Goal: Task Accomplishment & Management: Use online tool/utility

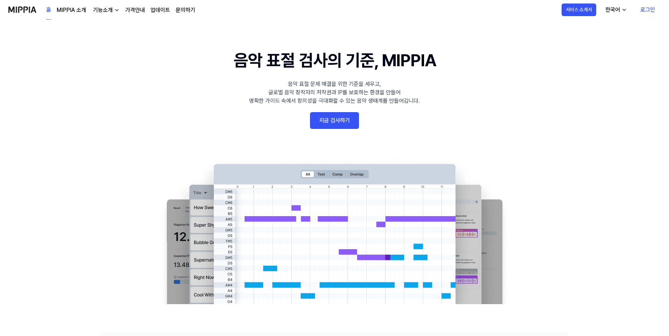
click at [328, 119] on link "지금 검사하기" at bounding box center [334, 120] width 49 height 17
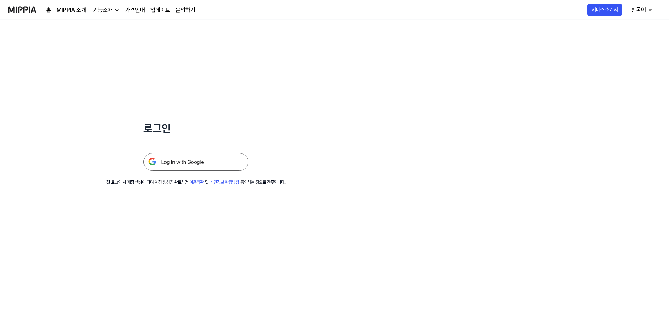
click at [211, 160] on img at bounding box center [195, 161] width 105 height 17
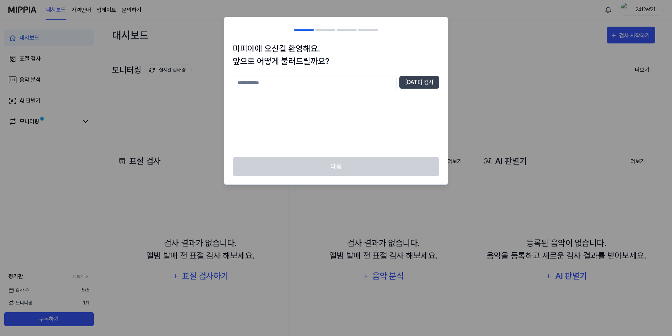
click at [308, 84] on input "text" at bounding box center [315, 83] width 164 height 14
type input "*"
type input "*********"
click at [339, 172] on div "다음" at bounding box center [335, 170] width 223 height 27
click at [428, 84] on button "[DATE] 검사" at bounding box center [419, 82] width 40 height 13
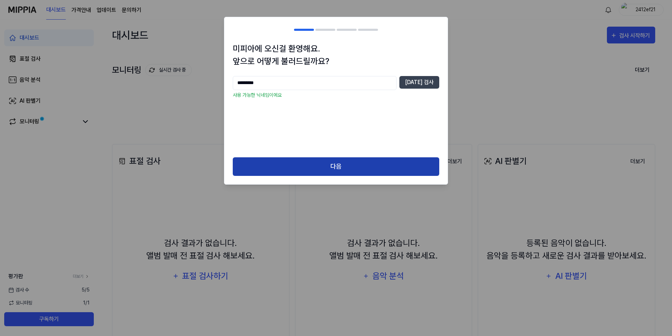
click at [330, 170] on button "다음" at bounding box center [336, 166] width 206 height 19
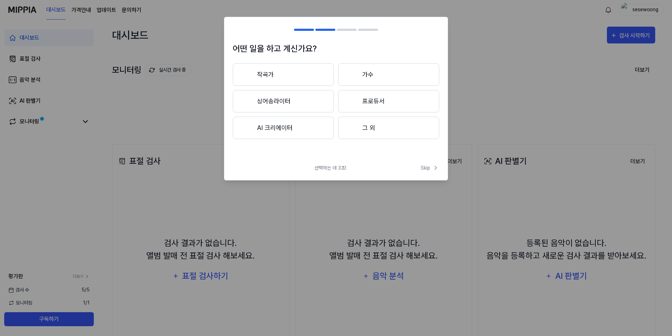
click at [273, 76] on button "작곡가" at bounding box center [283, 74] width 101 height 22
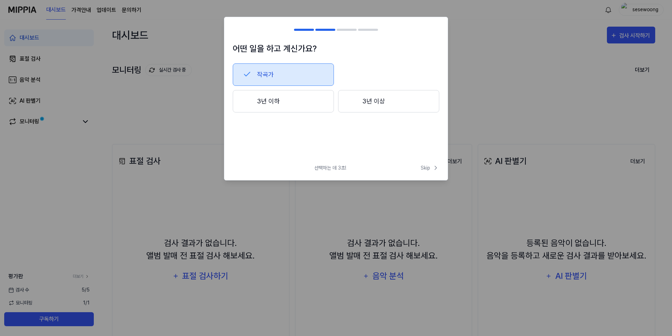
click at [382, 110] on button "3년 이상" at bounding box center [388, 101] width 101 height 22
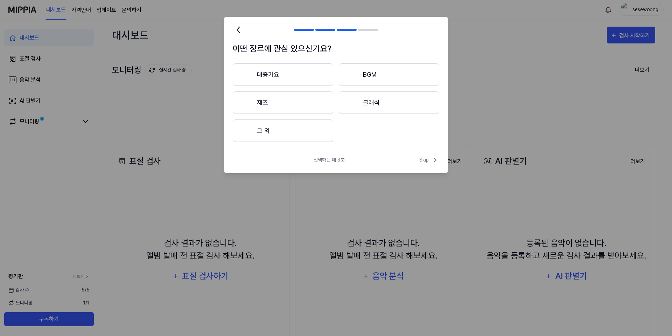
click at [278, 78] on button "대중가요" at bounding box center [283, 74] width 100 height 22
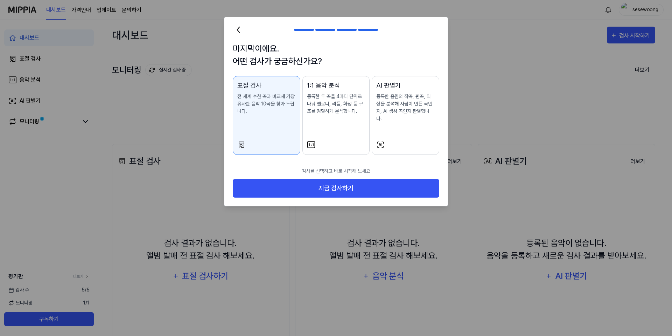
click at [276, 122] on div "표절 검사 전 세계 수천 곡과 비교해 가장 유사한 음악 10곡을 찾아 드립니다." at bounding box center [266, 104] width 58 height 48
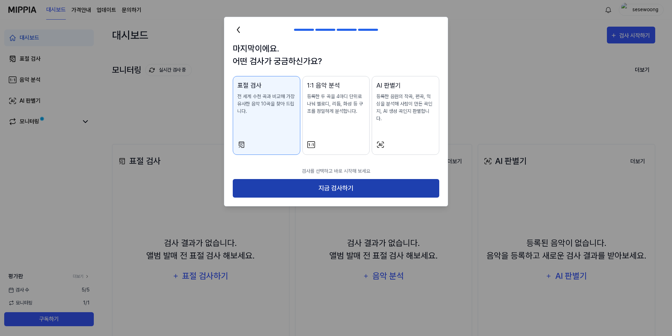
click at [310, 179] on button "지금 검사하기" at bounding box center [336, 188] width 206 height 19
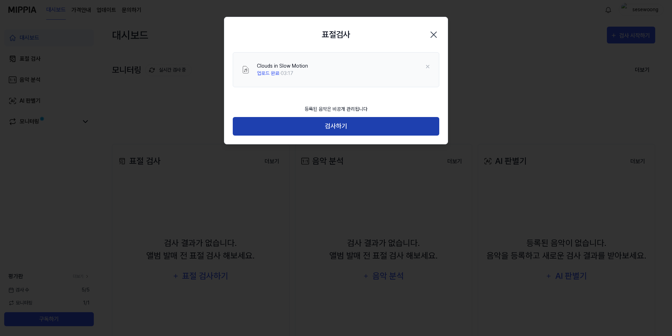
click at [330, 126] on button "검사하기" at bounding box center [336, 126] width 206 height 19
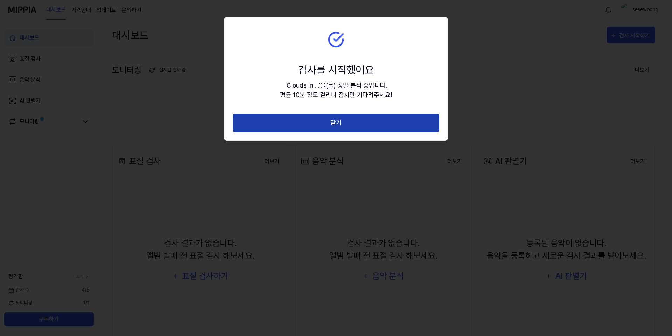
click at [331, 126] on button "닫기" at bounding box center [336, 122] width 206 height 19
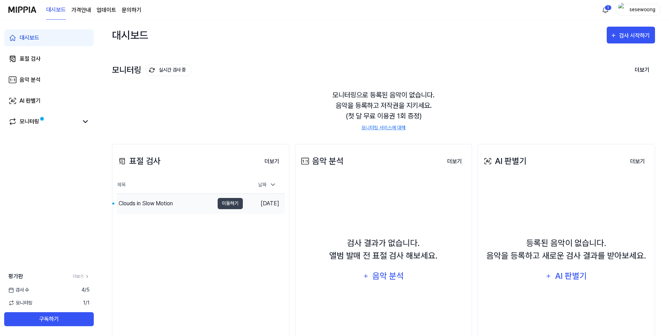
click at [125, 202] on div "Clouds in Slow Motion" at bounding box center [146, 203] width 54 height 8
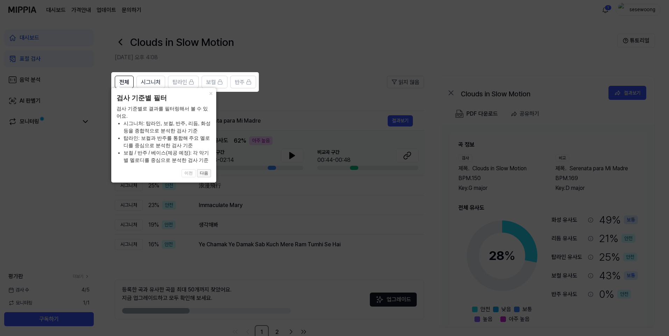
click at [203, 172] on button "다음" at bounding box center [204, 173] width 14 height 8
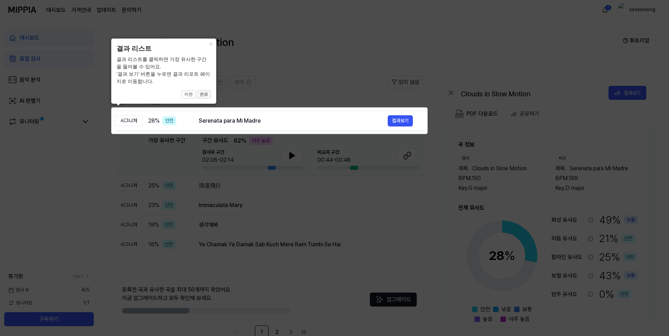
click at [203, 96] on button "완료" at bounding box center [204, 94] width 14 height 8
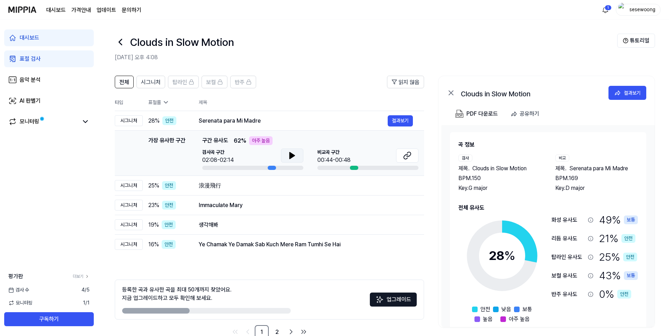
click at [291, 152] on icon at bounding box center [292, 155] width 8 height 8
click at [404, 151] on icon at bounding box center [407, 155] width 8 height 8
click at [286, 154] on button at bounding box center [292, 155] width 22 height 14
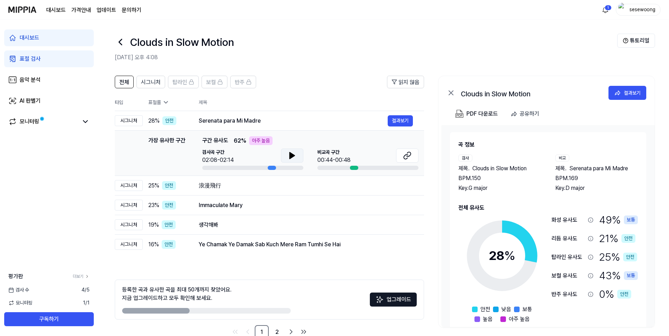
click at [288, 157] on icon at bounding box center [292, 155] width 8 height 8
click at [405, 155] on icon at bounding box center [406, 156] width 4 height 5
click at [238, 184] on div "浪漫飛行" at bounding box center [293, 185] width 189 height 8
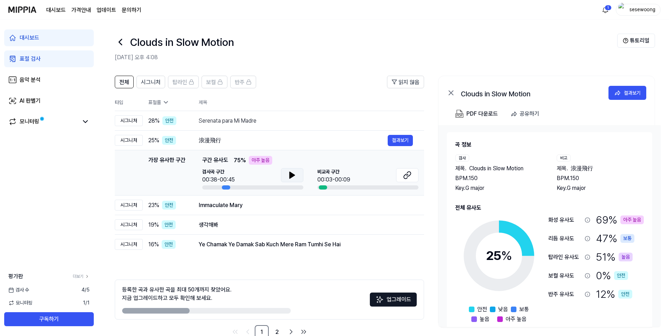
click at [293, 175] on icon at bounding box center [292, 175] width 5 height 6
click at [293, 175] on icon at bounding box center [293, 175] width 1 height 6
click at [411, 175] on button at bounding box center [407, 175] width 22 height 14
click at [292, 173] on icon at bounding box center [292, 175] width 5 height 6
click at [288, 175] on icon at bounding box center [292, 175] width 8 height 8
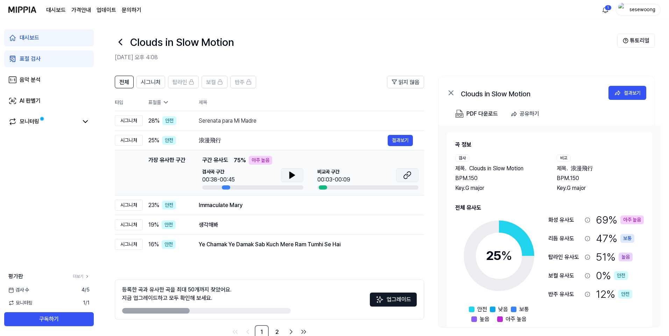
click at [400, 171] on button at bounding box center [407, 175] width 22 height 14
click at [286, 199] on td "Immaculate Mary 결과보기" at bounding box center [306, 205] width 237 height 20
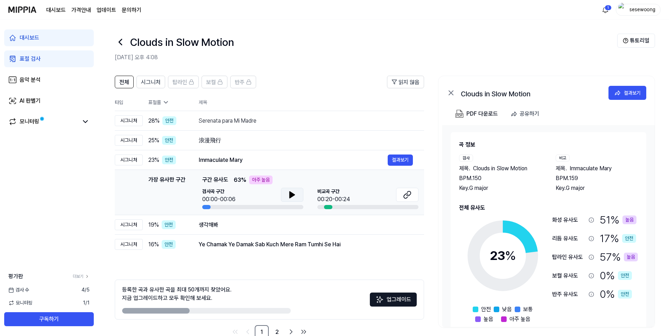
click at [291, 191] on icon at bounding box center [292, 194] width 8 height 8
click at [410, 191] on icon at bounding box center [407, 194] width 8 height 8
click at [288, 227] on div "생각해봐" at bounding box center [293, 224] width 189 height 8
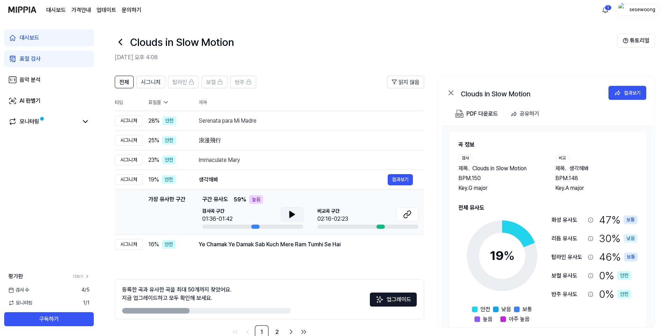
click at [288, 211] on icon at bounding box center [292, 214] width 8 height 8
click at [289, 212] on icon at bounding box center [292, 214] width 8 height 8
click at [407, 216] on icon at bounding box center [406, 215] width 4 height 5
click at [290, 246] on div "Ye Chamak Ye Damak Sab Kuch Mere Ram Tumhi Se Hai" at bounding box center [293, 244] width 189 height 8
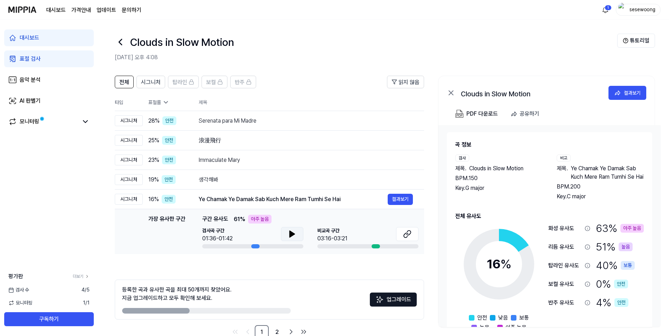
click at [295, 233] on icon at bounding box center [292, 234] width 8 height 8
click at [290, 235] on icon at bounding box center [290, 234] width 1 height 6
click at [402, 232] on button at bounding box center [407, 234] width 22 height 14
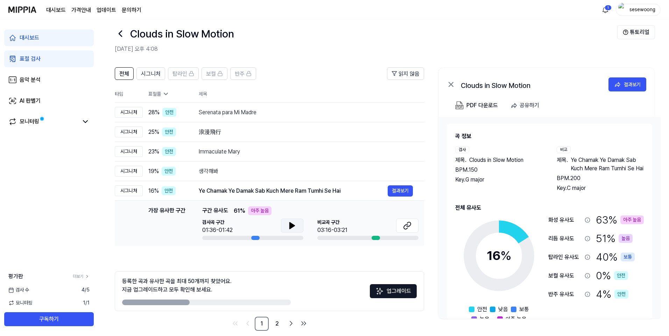
scroll to position [17, 0]
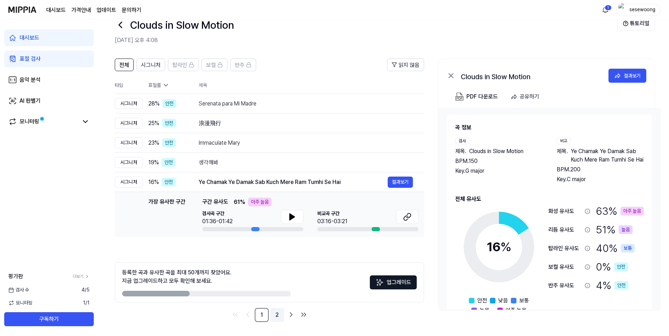
click at [271, 315] on link "2" at bounding box center [277, 315] width 14 height 14
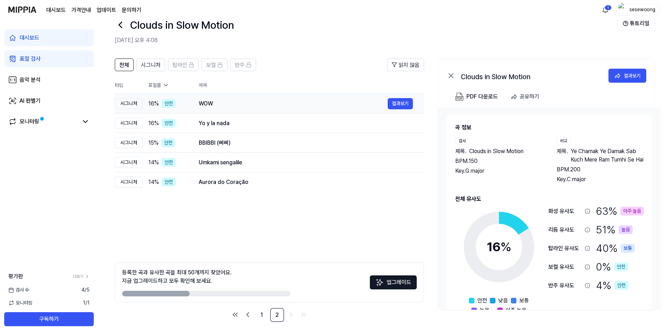
click at [255, 101] on div "WOW" at bounding box center [293, 103] width 189 height 8
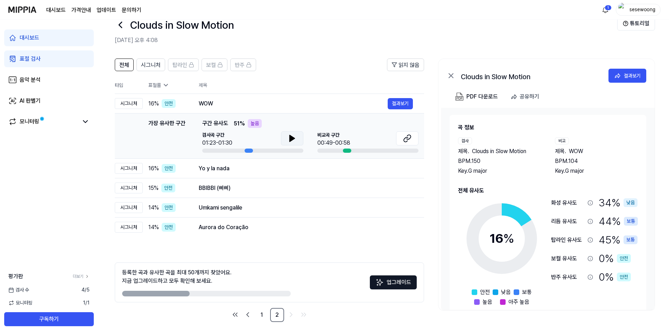
click at [302, 141] on button at bounding box center [292, 138] width 22 height 14
click at [296, 139] on icon at bounding box center [292, 138] width 8 height 8
click at [403, 137] on icon at bounding box center [407, 138] width 8 height 8
click at [294, 164] on div "Yo y la nada" at bounding box center [293, 168] width 189 height 8
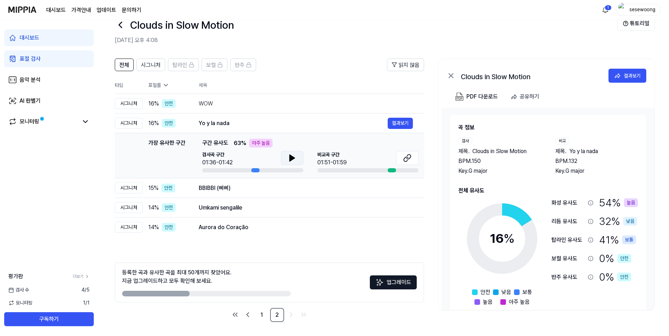
click at [290, 158] on icon at bounding box center [292, 158] width 5 height 6
click at [407, 155] on icon at bounding box center [409, 156] width 4 height 5
click at [295, 158] on icon at bounding box center [292, 158] width 8 height 8
click at [299, 192] on div "BBIBBI (삐삐) 결과보기" at bounding box center [306, 187] width 214 height 11
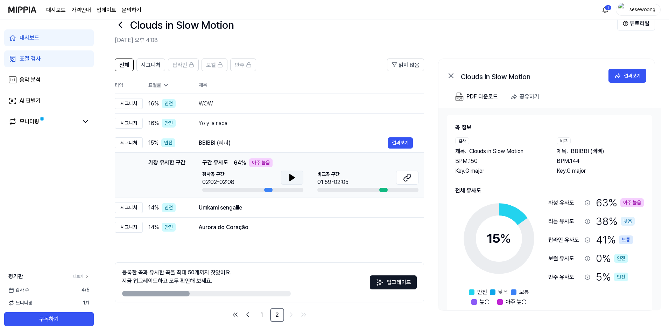
click at [295, 179] on icon at bounding box center [292, 177] width 8 height 8
click at [291, 178] on icon at bounding box center [290, 178] width 1 height 6
click at [409, 175] on icon at bounding box center [407, 177] width 8 height 8
click at [299, 175] on button at bounding box center [292, 177] width 22 height 14
click at [292, 178] on icon at bounding box center [292, 177] width 8 height 8
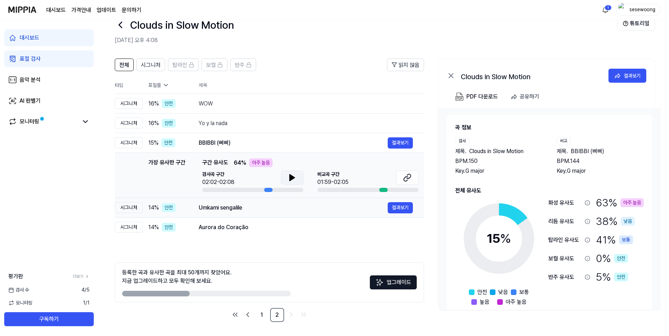
click at [290, 207] on div "Umkami sengalile" at bounding box center [293, 207] width 189 height 8
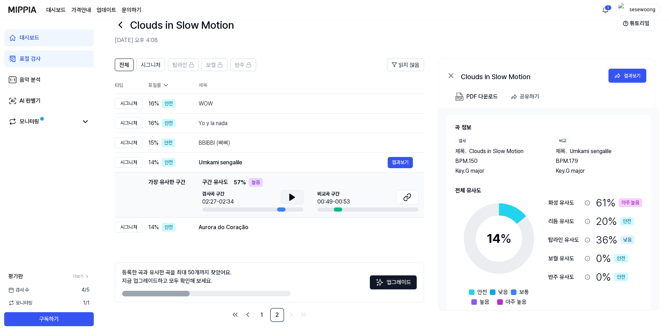
click at [298, 198] on button at bounding box center [292, 197] width 22 height 14
click at [297, 198] on button at bounding box center [292, 197] width 22 height 14
click at [291, 195] on icon at bounding box center [292, 197] width 5 height 6
click at [297, 195] on button at bounding box center [292, 197] width 22 height 14
click at [402, 196] on button at bounding box center [407, 197] width 22 height 14
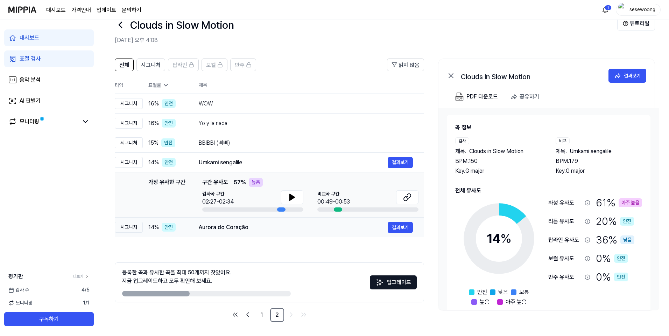
click at [291, 223] on div "Aurora do Coração" at bounding box center [293, 227] width 189 height 8
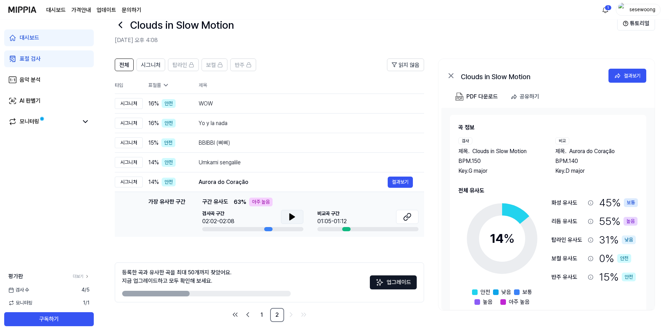
click at [290, 220] on icon at bounding box center [292, 216] width 8 height 8
click at [125, 26] on icon at bounding box center [120, 24] width 11 height 11
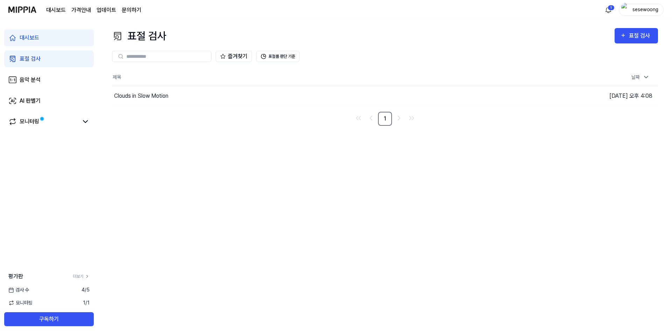
click at [38, 58] on div "표절 검사" at bounding box center [30, 59] width 21 height 8
click at [32, 34] on div "대시보드" at bounding box center [30, 38] width 20 height 8
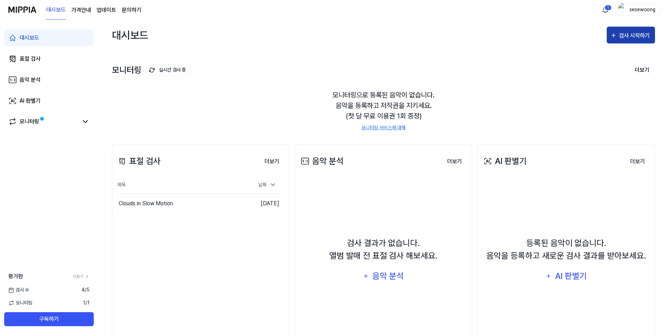
click at [618, 33] on div "검사 시작하기" at bounding box center [630, 35] width 41 height 9
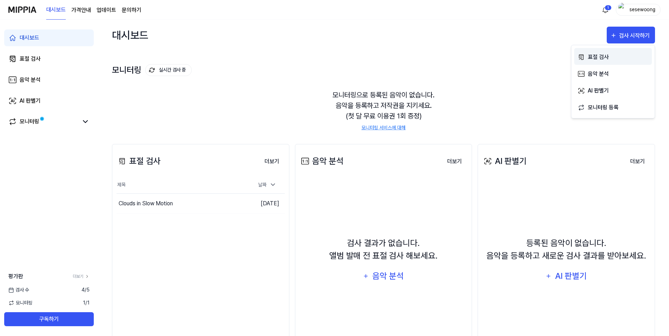
click at [597, 59] on div "표절 검사" at bounding box center [618, 56] width 61 height 9
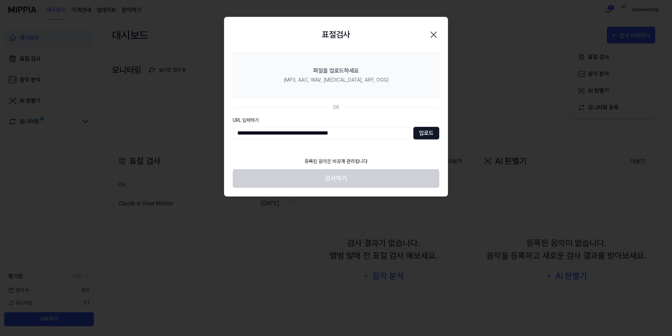
type input "**********"
click at [431, 133] on button "업로드" at bounding box center [426, 133] width 26 height 13
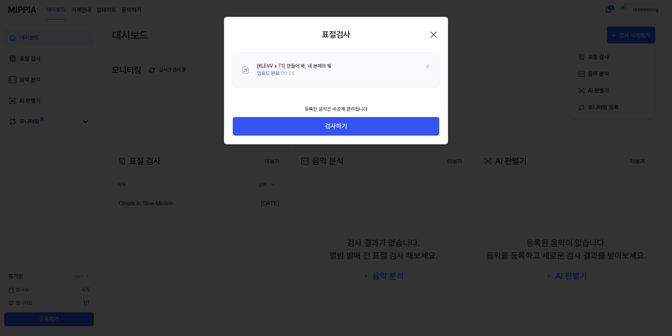
click at [347, 126] on button "검사하기" at bounding box center [336, 126] width 206 height 19
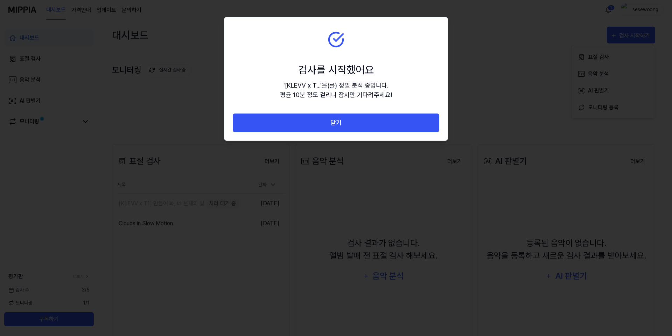
click at [347, 126] on button "닫기" at bounding box center [336, 122] width 206 height 19
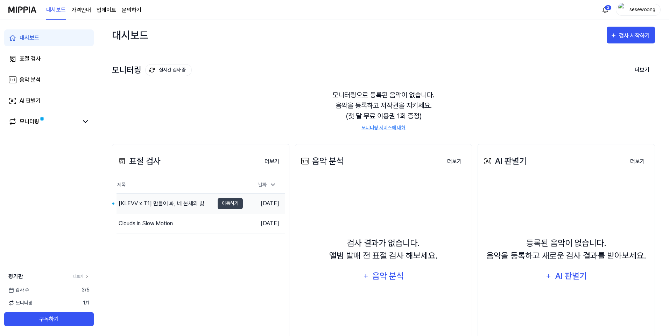
click at [143, 207] on div "[KLEVV x T1] 만들어 봐, 네 본체의 빛" at bounding box center [162, 203] width 86 height 8
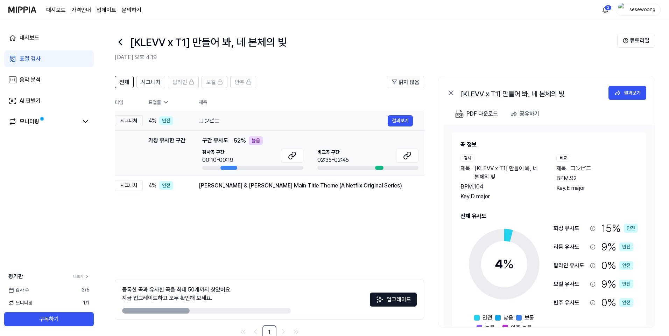
click at [231, 123] on div "コンビニ" at bounding box center [293, 121] width 189 height 8
click at [288, 155] on icon at bounding box center [292, 155] width 8 height 8
click at [404, 155] on icon at bounding box center [407, 155] width 8 height 8
click at [256, 185] on div "Alexa & Katie Main Title Theme (A Netflix Original Series)" at bounding box center [293, 185] width 189 height 8
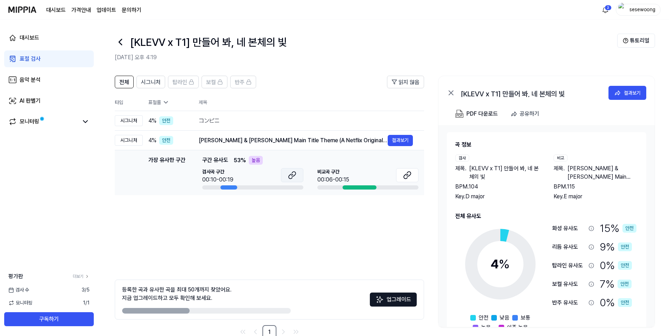
click at [285, 175] on button at bounding box center [292, 175] width 22 height 14
click at [401, 176] on button at bounding box center [407, 175] width 22 height 14
click at [282, 121] on div "コンビニ" at bounding box center [293, 121] width 189 height 8
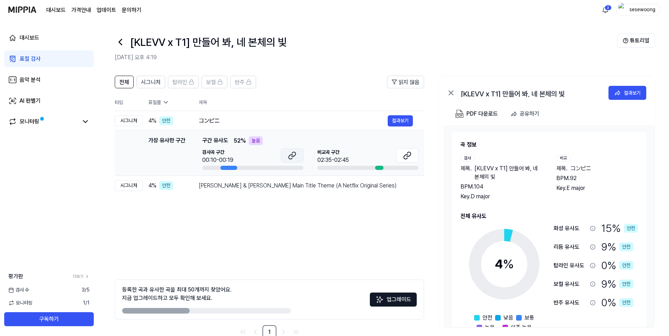
click at [302, 153] on button at bounding box center [292, 155] width 22 height 14
click at [405, 152] on icon at bounding box center [407, 155] width 8 height 8
click at [241, 185] on div "Alexa & Katie Main Title Theme (A Netflix Original Series)" at bounding box center [293, 185] width 189 height 8
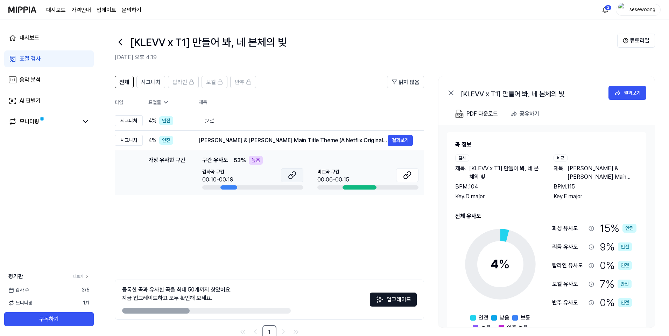
click at [292, 178] on icon at bounding box center [292, 175] width 8 height 8
click at [408, 176] on icon at bounding box center [409, 173] width 4 height 5
click at [156, 80] on span "시그니처" at bounding box center [151, 82] width 20 height 8
click at [123, 83] on span "전체" at bounding box center [124, 82] width 10 height 8
